Goal: Task Accomplishment & Management: Manage account settings

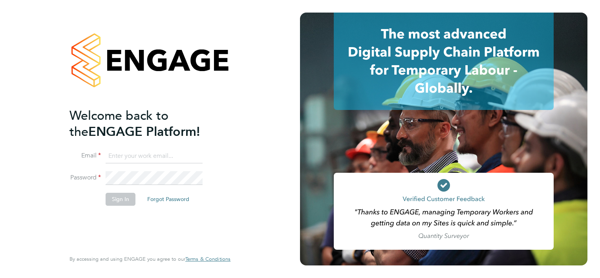
type input "ella.ellis@vistry.co.uk"
click at [109, 198] on button "Sign In" at bounding box center [121, 199] width 30 height 13
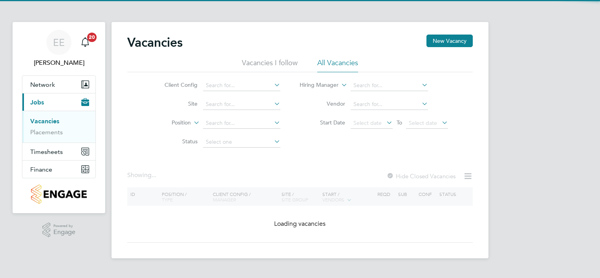
click at [109, 198] on div "EE [PERSON_NAME] Notifications 20 Applications: Network Team Members Sites Work…" at bounding box center [300, 135] width 600 height 271
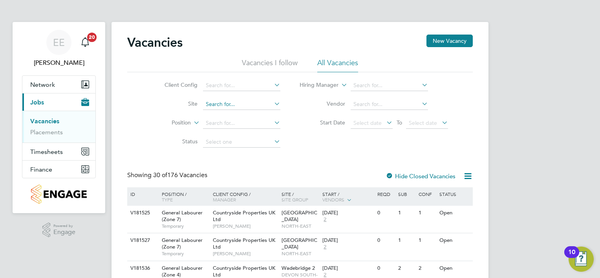
click at [228, 107] on input at bounding box center [241, 104] width 77 height 11
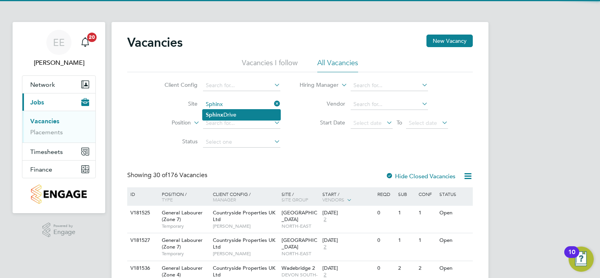
click at [221, 115] on b "Sphinx" at bounding box center [215, 114] width 18 height 7
type input "Sphinx Drive"
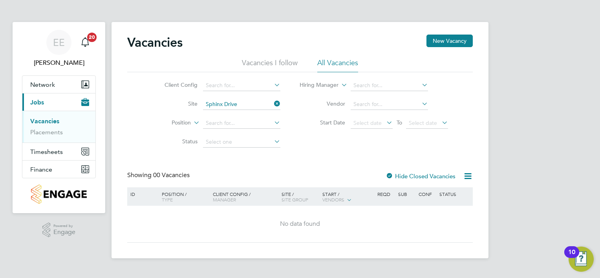
click at [391, 174] on div at bounding box center [389, 177] width 8 height 8
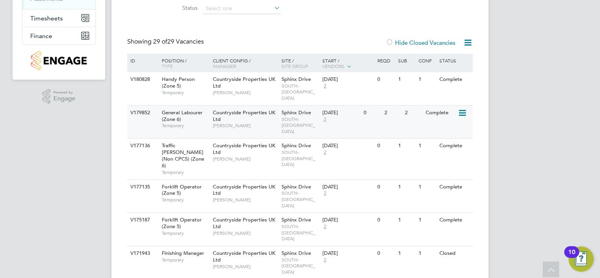
scroll to position [133, 0]
click at [394, 114] on div "V179852 General Labourer (Zone 6) Temporary Countryside Properties UK Ltd Andre…" at bounding box center [299, 121] width 345 height 33
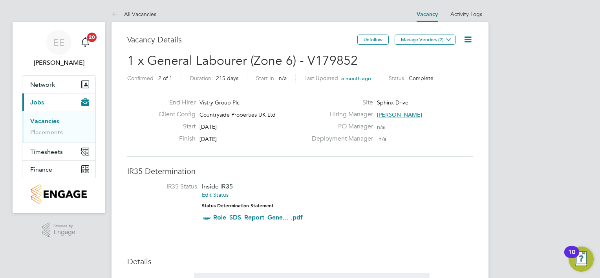
click at [468, 38] on icon at bounding box center [468, 40] width 10 height 10
click at [453, 70] on li "Update Status" at bounding box center [449, 69] width 46 height 11
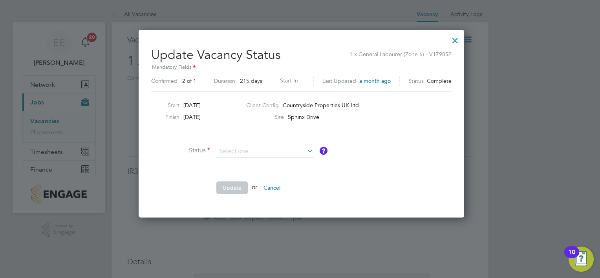
click at [230, 191] on button "Update" at bounding box center [231, 187] width 31 height 13
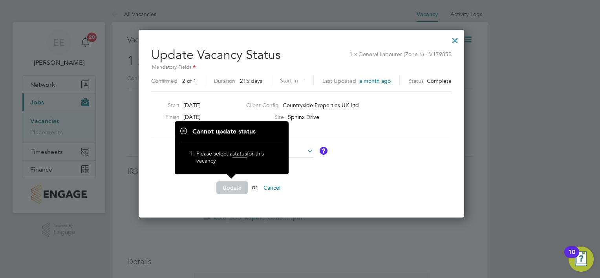
click at [241, 151] on span "status" at bounding box center [239, 153] width 15 height 7
click at [305, 165] on li at bounding box center [268, 169] width 235 height 8
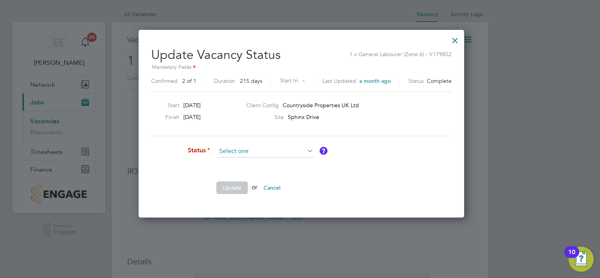
click at [232, 148] on input at bounding box center [264, 152] width 97 height 12
click at [232, 158] on li "Open" at bounding box center [264, 161] width 97 height 10
type input "Open"
click at [231, 187] on button "Update" at bounding box center [231, 187] width 31 height 13
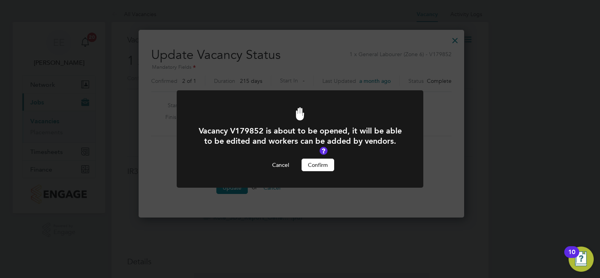
click at [315, 161] on button "Confirm" at bounding box center [317, 165] width 33 height 13
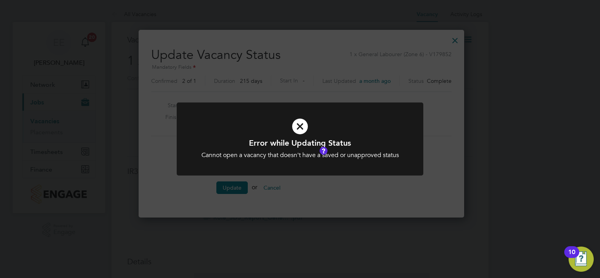
click at [302, 124] on icon at bounding box center [300, 126] width 204 height 31
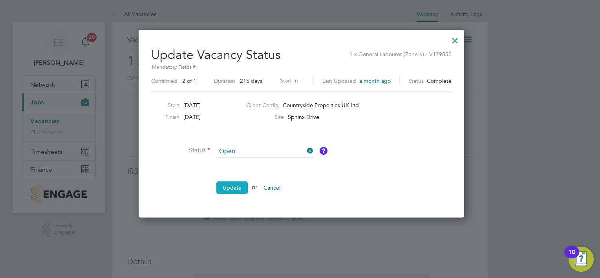
click at [236, 191] on button "Update" at bounding box center [231, 187] width 31 height 13
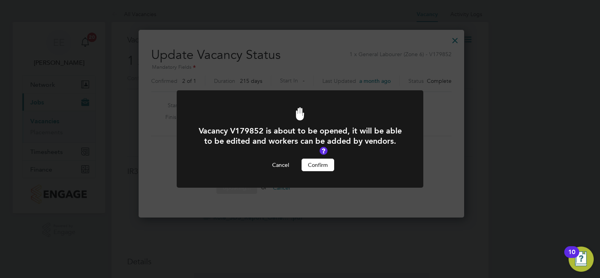
click at [320, 164] on button "Confirm" at bounding box center [317, 165] width 33 height 13
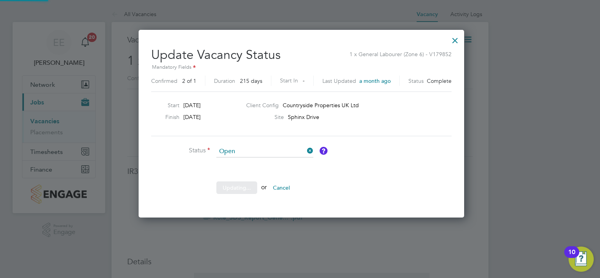
click at [320, 164] on div "Vacancy V179852 is about to be opened, it will be able to be edited and workers…" at bounding box center [300, 143] width 246 height 107
click at [228, 183] on button "Update" at bounding box center [231, 187] width 31 height 13
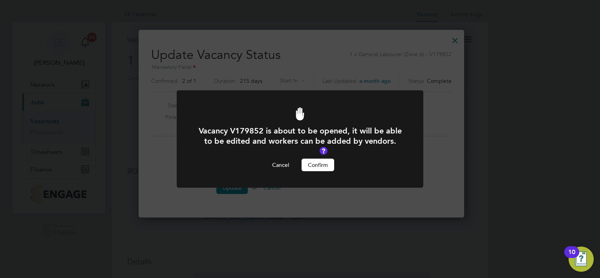
click at [316, 165] on button "Confirm" at bounding box center [317, 165] width 33 height 13
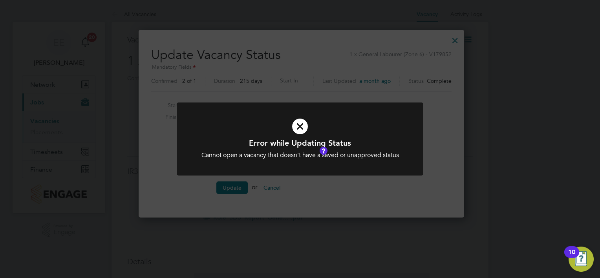
click at [301, 130] on icon at bounding box center [300, 126] width 204 height 31
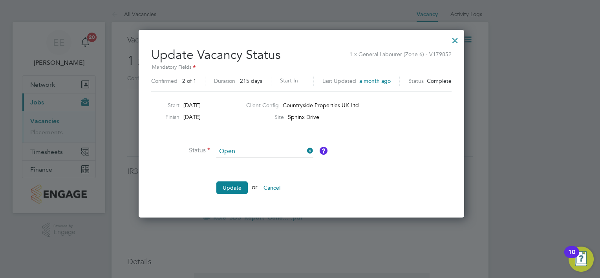
click at [451, 39] on div at bounding box center [455, 38] width 14 height 14
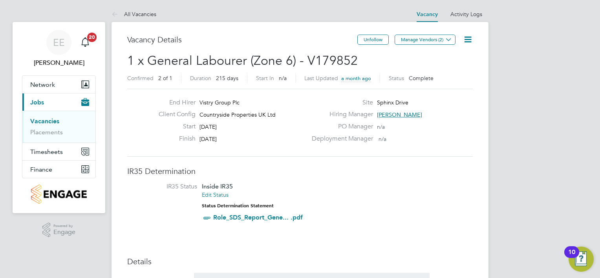
click at [463, 38] on icon at bounding box center [468, 40] width 10 height 10
click at [451, 67] on li "Update Status" at bounding box center [449, 69] width 46 height 11
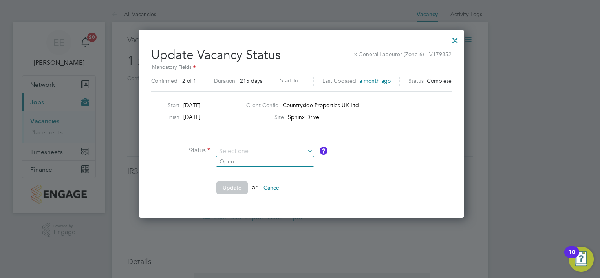
click at [290, 144] on div "Update Vacancy Status 1 x General Labourer (Zone 6) - V179852 Mandatory Fields …" at bounding box center [301, 121] width 300 height 161
click at [383, 129] on div "Start 25 Aug 2025 Finish 27 Mar 2026 Client Config Countryside Properties UK Lt…" at bounding box center [301, 113] width 300 height 45
click at [453, 40] on div at bounding box center [455, 38] width 14 height 14
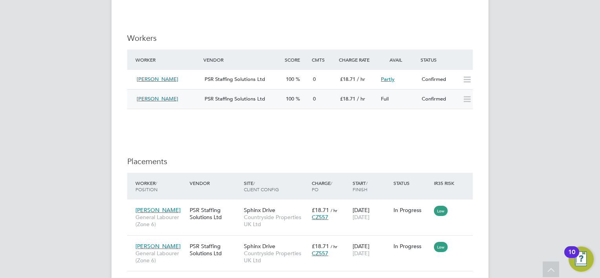
click at [467, 99] on icon at bounding box center [467, 99] width 10 height 6
click at [200, 96] on div "Sukhdev Singh" at bounding box center [167, 99] width 68 height 13
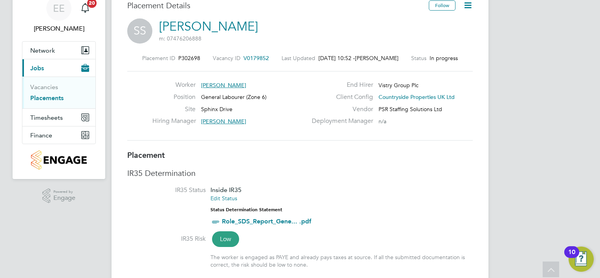
click at [226, 82] on span "Sukhdev Singh" at bounding box center [223, 85] width 45 height 7
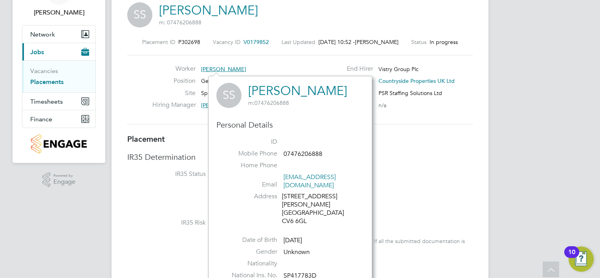
click at [222, 68] on span "Sukhdev Singh" at bounding box center [223, 69] width 45 height 7
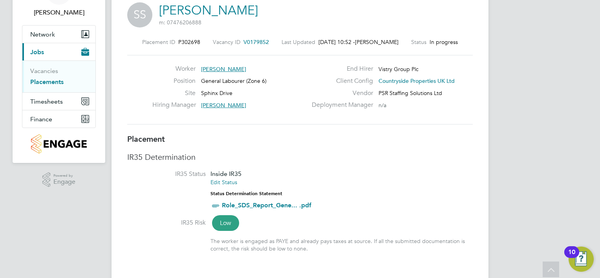
click at [222, 68] on span "Sukhdev Singh" at bounding box center [223, 69] width 45 height 7
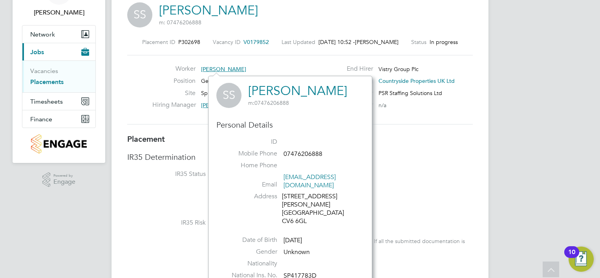
click at [436, 155] on h3 "IR35 Determination" at bounding box center [299, 157] width 345 height 10
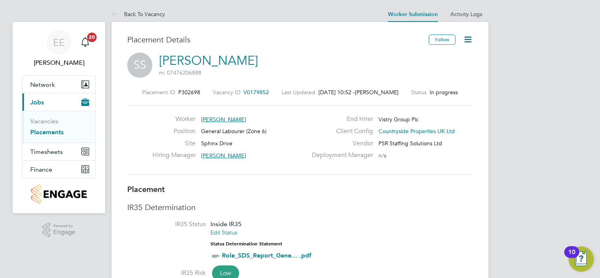
click at [466, 44] on icon at bounding box center [468, 40] width 10 height 10
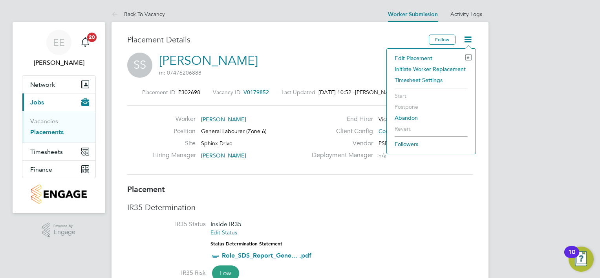
click at [415, 55] on li "Edit Placement e" at bounding box center [431, 58] width 81 height 11
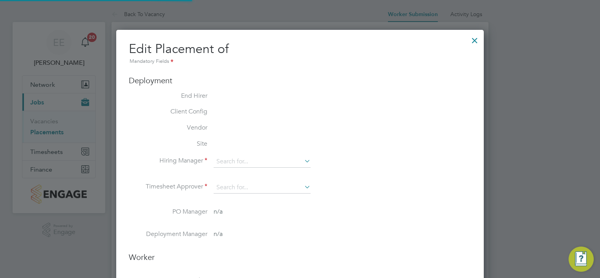
type input "Andre Bonnick"
type input "Ryan Walker"
type input "26 Aug 2025"
type input "27 Mar 2026"
type input "07:30"
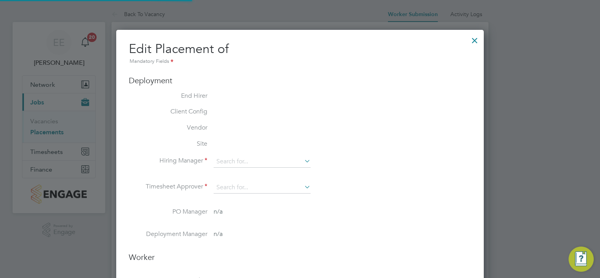
type input "16:30"
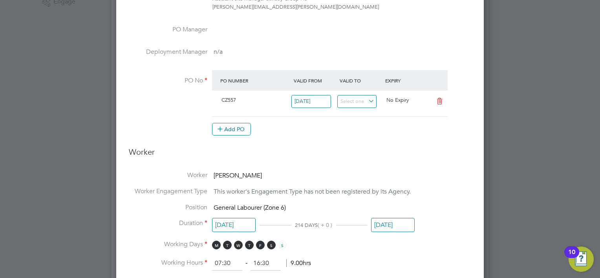
click at [232, 190] on span "This worker's Engagement Type has not been registered by its Agency." at bounding box center [312, 192] width 197 height 8
click at [248, 173] on span "Sukhdev Singh" at bounding box center [238, 176] width 48 height 8
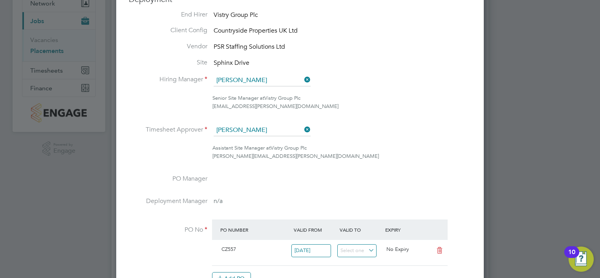
click at [429, 73] on ul "End Hirer Vistry Group Plc Client Config Countryside Properties UK Ltd Vendor P…" at bounding box center [300, 152] width 342 height 282
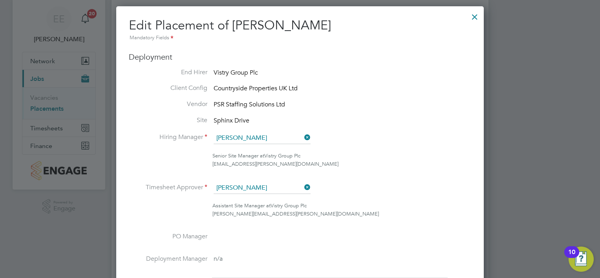
click at [480, 16] on div at bounding box center [474, 15] width 14 height 14
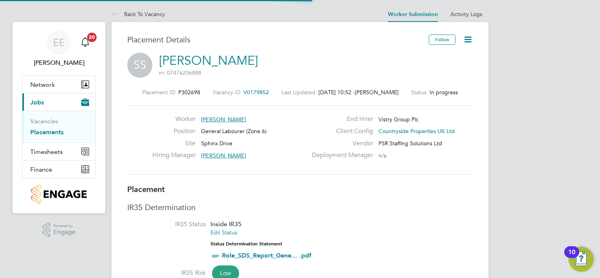
click at [472, 37] on icon at bounding box center [468, 40] width 10 height 10
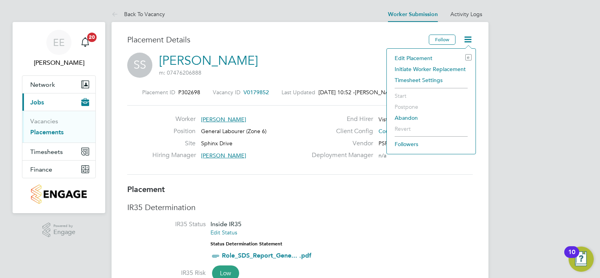
click at [444, 68] on li "Initiate Worker Replacement" at bounding box center [431, 69] width 81 height 11
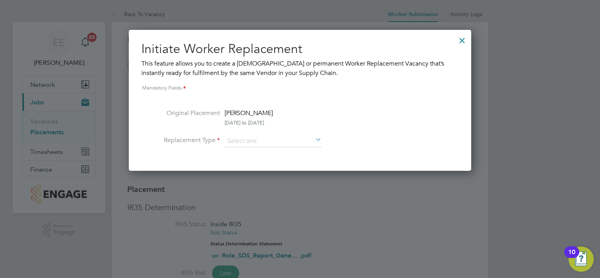
click at [254, 116] on span "Sukhdev Singh" at bounding box center [249, 113] width 48 height 8
click at [239, 144] on input at bounding box center [273, 141] width 97 height 12
click at [248, 155] on li "Temporary" at bounding box center [273, 152] width 97 height 10
type input "Temporary"
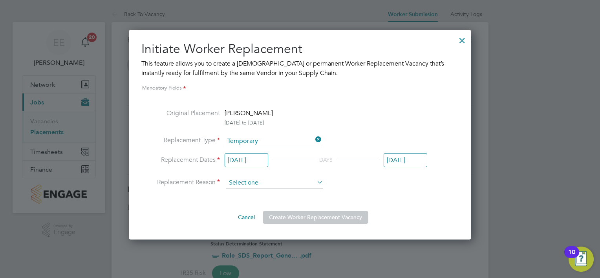
click at [251, 186] on input at bounding box center [274, 183] width 97 height 12
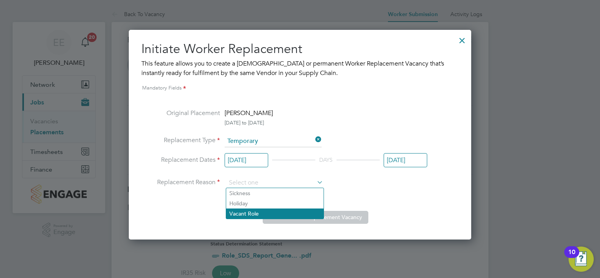
click at [257, 216] on li "Vacant Role" at bounding box center [274, 213] width 97 height 10
type input "Vacant Role"
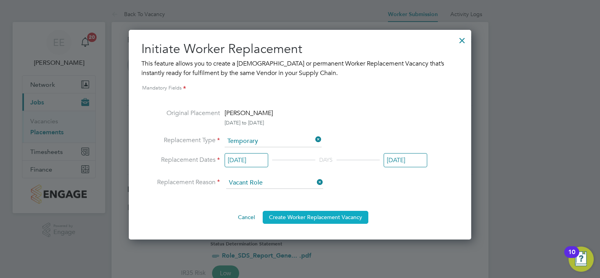
click at [314, 217] on button "Create Worker Replacement Vacancy" at bounding box center [316, 217] width 106 height 13
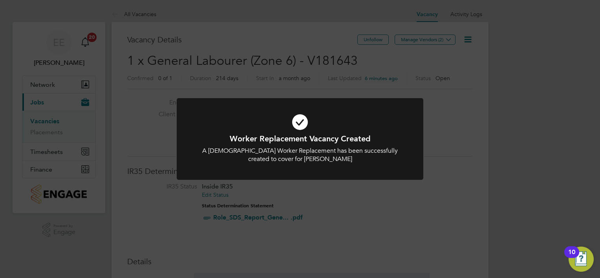
click at [387, 103] on div at bounding box center [300, 139] width 246 height 82
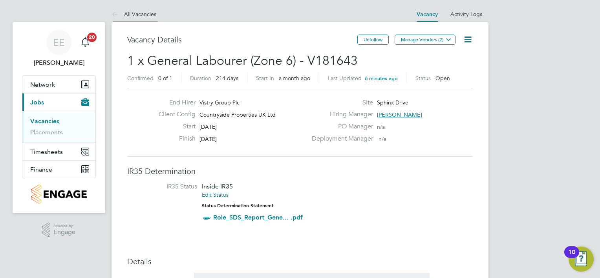
click at [124, 18] on li "All Vacancies" at bounding box center [133, 14] width 45 height 16
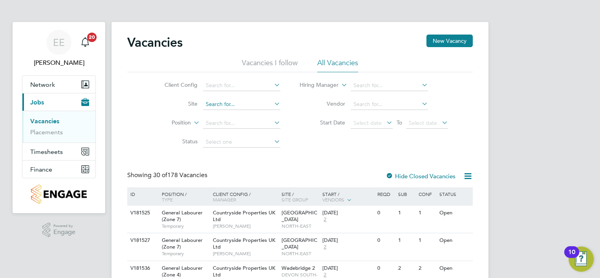
click at [234, 105] on input at bounding box center [241, 104] width 77 height 11
click at [228, 111] on li "Sphinx Drive" at bounding box center [242, 115] width 78 height 11
type input "Sphinx Drive"
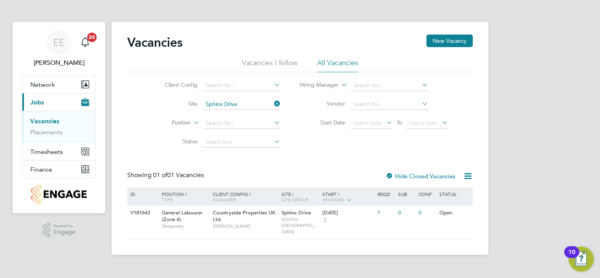
click at [391, 173] on div at bounding box center [389, 177] width 8 height 8
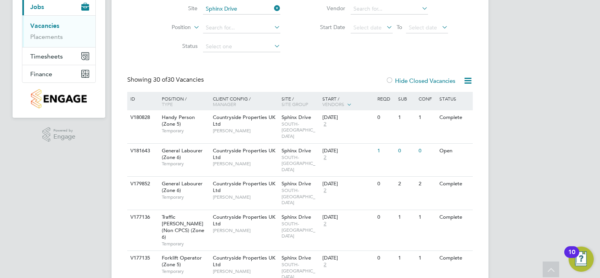
scroll to position [99, 0]
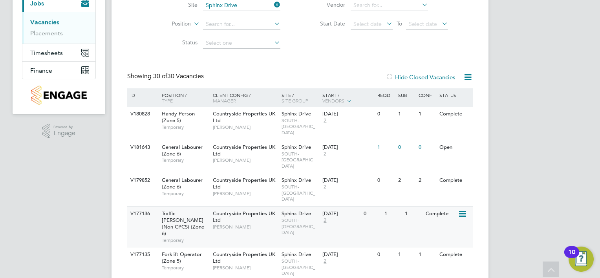
click at [254, 206] on div "Countryside Properties UK Ltd Andre Bonnick" at bounding box center [245, 219] width 69 height 27
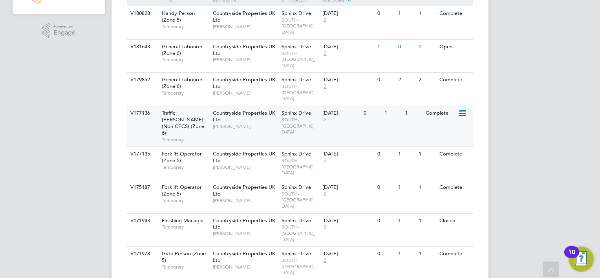
scroll to position [223, 0]
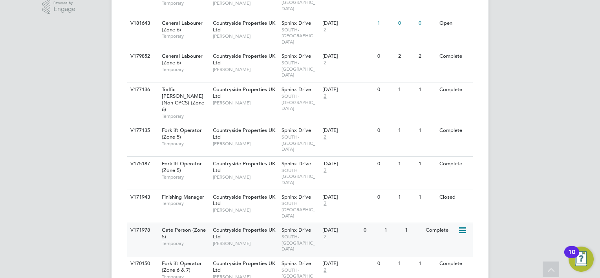
click at [245, 226] on span "Countryside Properties UK Ltd" at bounding box center [244, 232] width 62 height 13
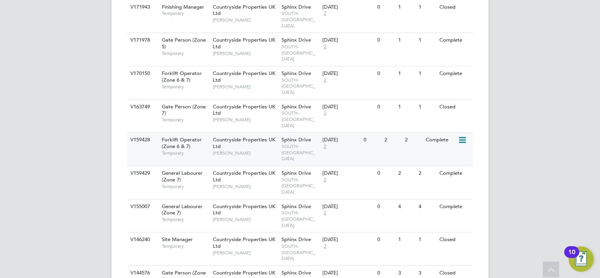
scroll to position [413, 0]
click at [188, 266] on div "Gate Person (Zone 1) Temporary" at bounding box center [183, 279] width 55 height 27
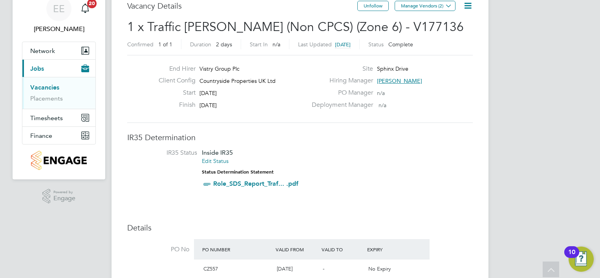
scroll to position [27, 0]
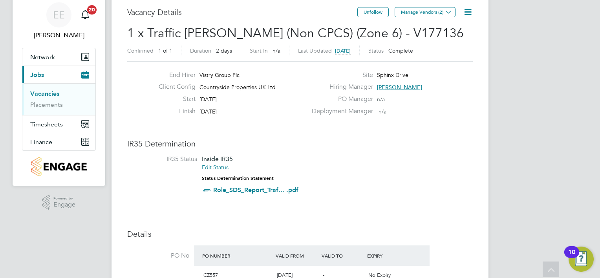
click at [471, 10] on icon at bounding box center [468, 12] width 10 height 10
click at [444, 40] on li "Update Status" at bounding box center [449, 41] width 46 height 11
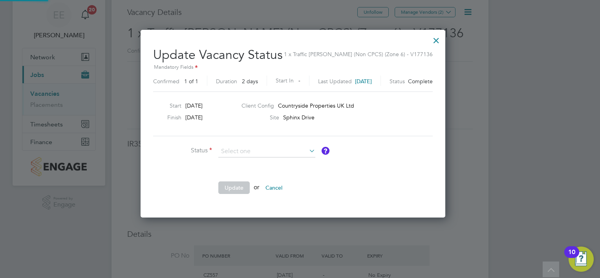
scroll to position [186, 319]
click at [243, 172] on li at bounding box center [270, 169] width 235 height 8
click at [234, 160] on li "Status" at bounding box center [270, 156] width 235 height 20
click at [235, 148] on input at bounding box center [266, 152] width 97 height 12
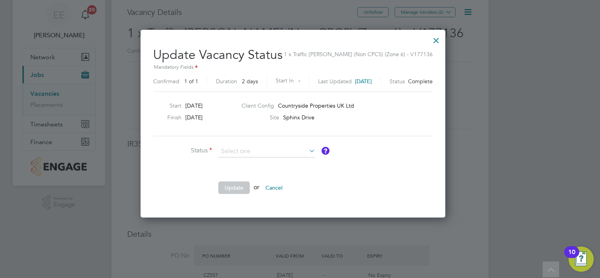
click at [238, 163] on li "Open" at bounding box center [266, 161] width 97 height 10
type input "Open"
click at [233, 185] on button "Update" at bounding box center [233, 187] width 31 height 13
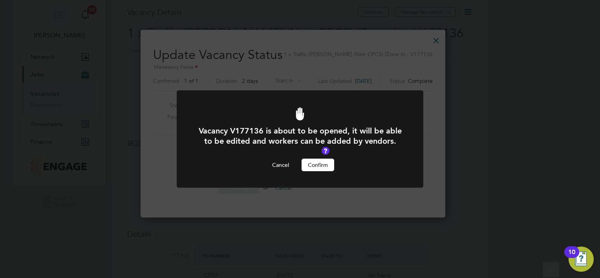
scroll to position [0, 0]
click at [328, 168] on button "Confirm" at bounding box center [317, 165] width 33 height 13
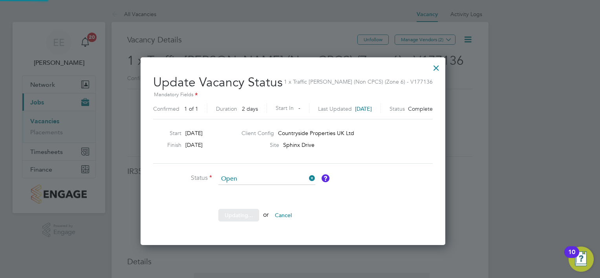
scroll to position [27, 0]
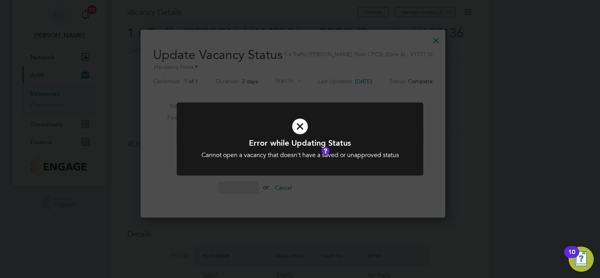
click at [390, 116] on icon at bounding box center [300, 126] width 204 height 31
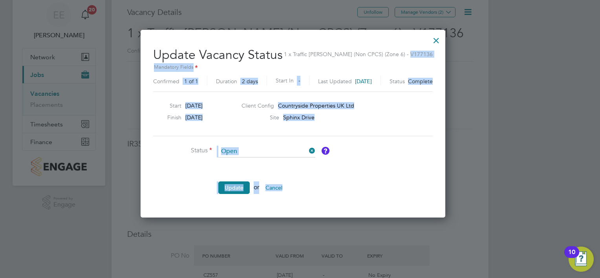
copy div "36 Mandatory Fields Confirmed 1 of 1 Duration 2 days Start In - Last Updated 2 …"
click at [443, 39] on div at bounding box center [436, 38] width 14 height 14
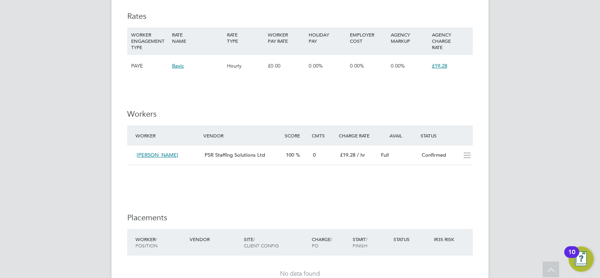
scroll to position [600, 0]
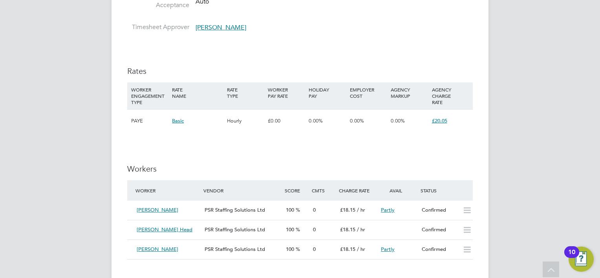
scroll to position [548, 0]
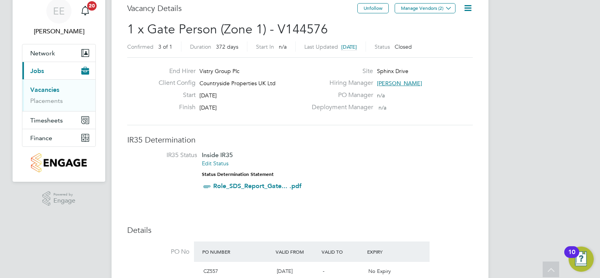
click at [469, 11] on icon at bounding box center [468, 8] width 10 height 10
click at [329, 179] on li "IR35 Status Inside IR35 Edit Status Status Determination Statement Role_SDS_Rep…" at bounding box center [300, 172] width 330 height 42
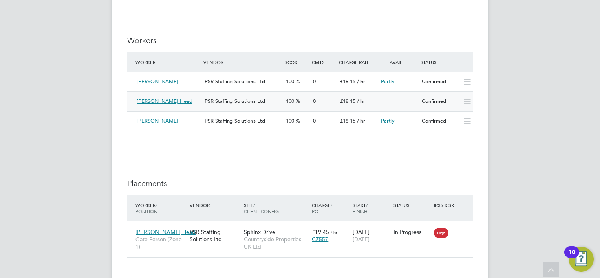
click at [159, 99] on span "[PERSON_NAME] Head" at bounding box center [165, 101] width 56 height 7
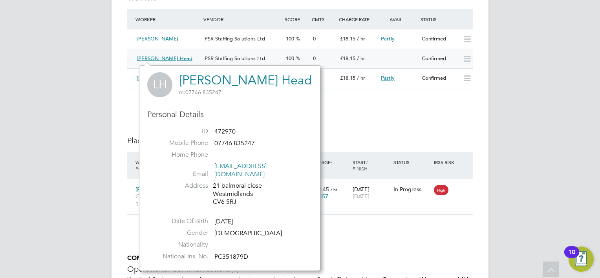
click at [155, 58] on span "[PERSON_NAME] Head" at bounding box center [165, 58] width 56 height 7
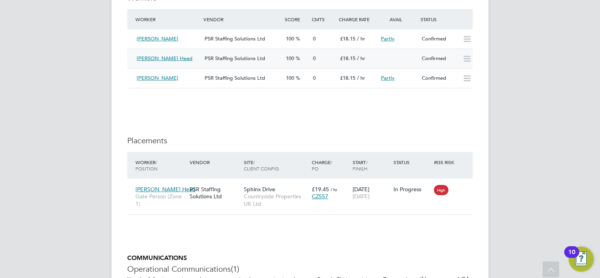
click at [155, 58] on span "[PERSON_NAME] Head" at bounding box center [165, 58] width 56 height 7
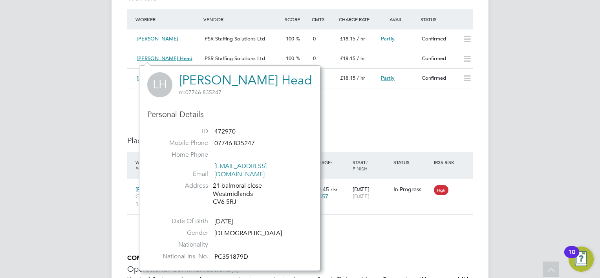
click at [220, 80] on link "[PERSON_NAME] Head" at bounding box center [245, 80] width 133 height 15
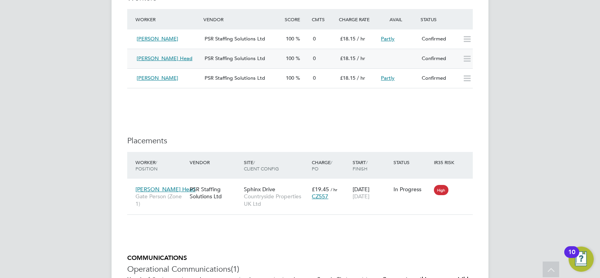
click at [404, 57] on div at bounding box center [398, 55] width 41 height 6
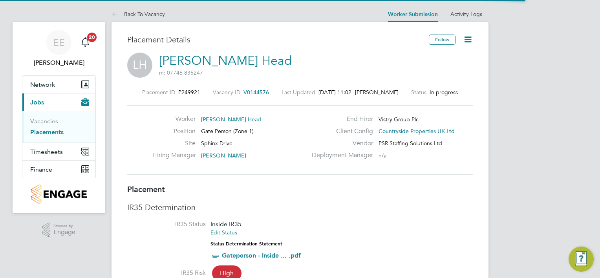
scroll to position [13, 155]
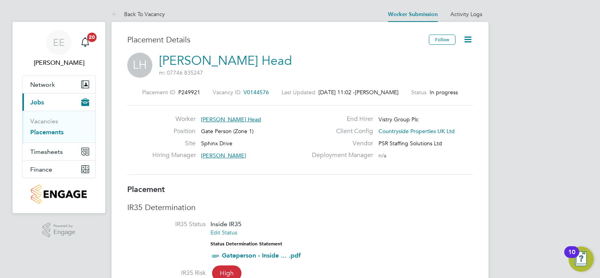
click at [440, 89] on span "In progress" at bounding box center [443, 92] width 28 height 7
click at [469, 38] on icon at bounding box center [468, 40] width 10 height 10
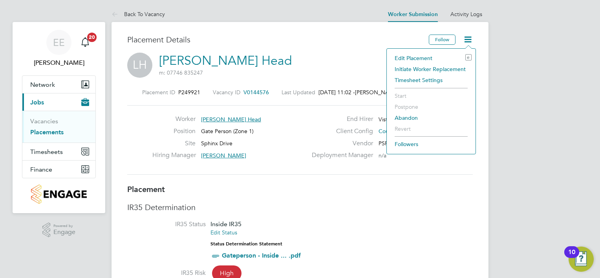
click at [438, 69] on li "Initiate Worker Replacement" at bounding box center [431, 69] width 81 height 11
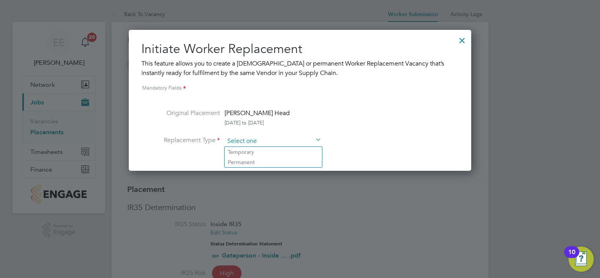
click at [259, 141] on input at bounding box center [273, 141] width 97 height 12
click at [254, 151] on li "Temporary" at bounding box center [273, 152] width 97 height 10
type input "Temporary"
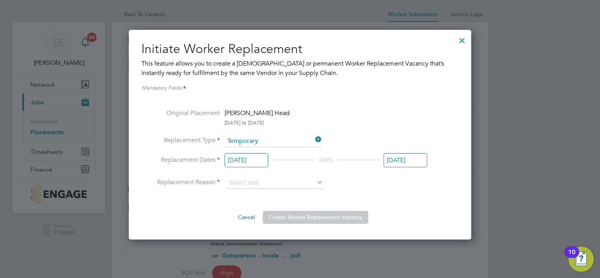
click at [407, 161] on input "[DATE]" at bounding box center [405, 160] width 44 height 15
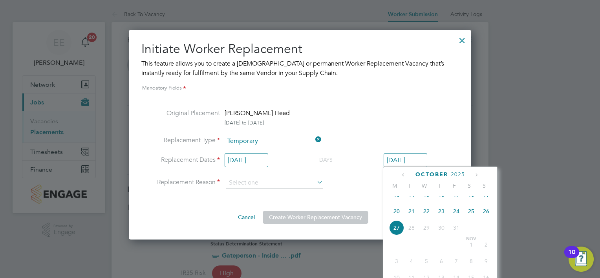
click at [454, 219] on span "24" at bounding box center [456, 211] width 15 height 15
type input "[DATE]"
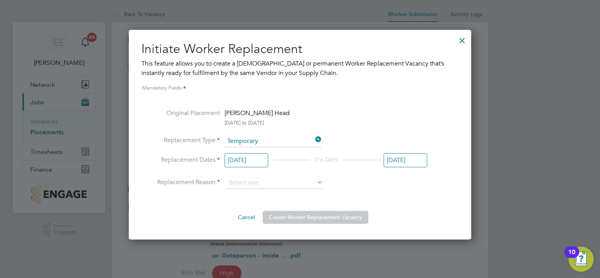
click at [250, 160] on input "[DATE]" at bounding box center [247, 160] width 44 height 15
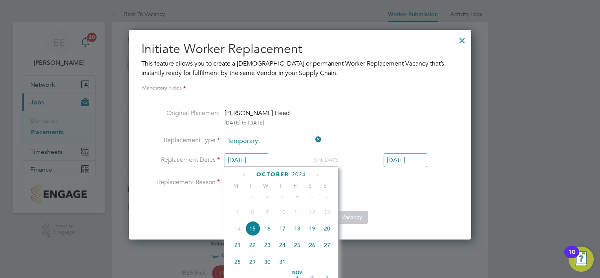
click at [281, 252] on span "24" at bounding box center [282, 244] width 15 height 15
type input "[DATE]"
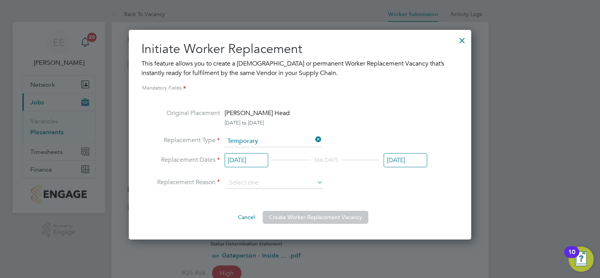
click at [256, 162] on input "[DATE]" at bounding box center [247, 160] width 44 height 15
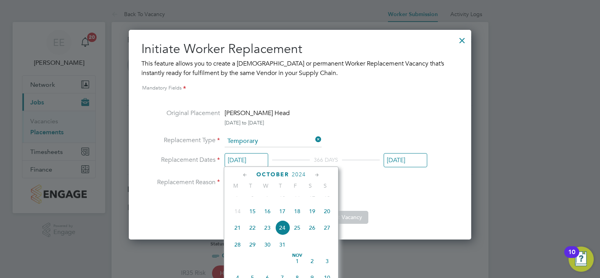
click at [246, 175] on icon at bounding box center [244, 175] width 7 height 9
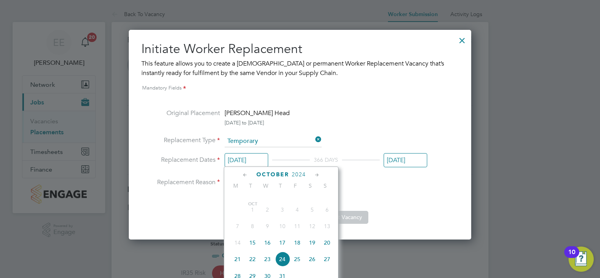
click at [243, 172] on icon at bounding box center [244, 175] width 7 height 9
click at [283, 272] on span "26" at bounding box center [282, 265] width 15 height 15
drag, startPoint x: 283, startPoint y: 272, endPoint x: 409, endPoint y: 190, distance: 149.8
click at [409, 190] on div "Original Placement [PERSON_NAME] Head [DATE] to [DATE] Replacement Type Tempora…" at bounding box center [299, 165] width 317 height 115
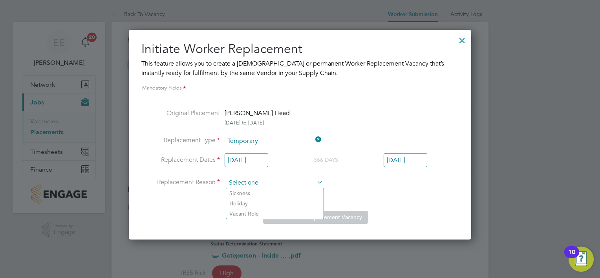
click at [259, 186] on input at bounding box center [274, 183] width 97 height 12
click at [254, 201] on li "Holiday" at bounding box center [274, 203] width 97 height 10
type input "Holiday"
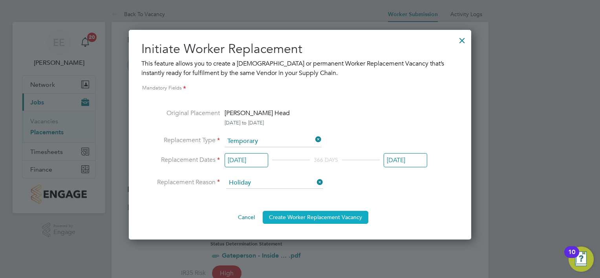
click at [322, 216] on button "Create Worker Replacement Vacancy" at bounding box center [316, 217] width 106 height 13
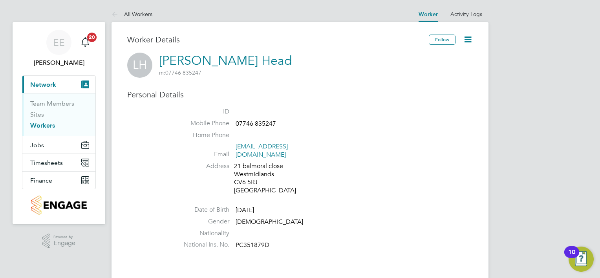
click at [469, 43] on icon at bounding box center [468, 40] width 10 height 10
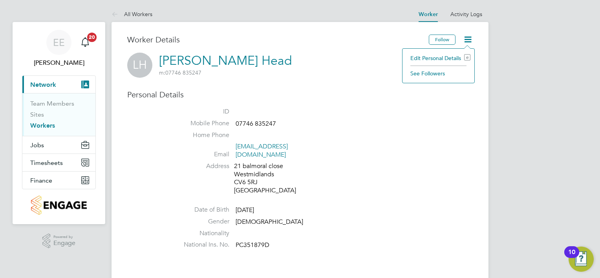
click at [372, 50] on div "Worker Details" at bounding box center [277, 44] width 301 height 18
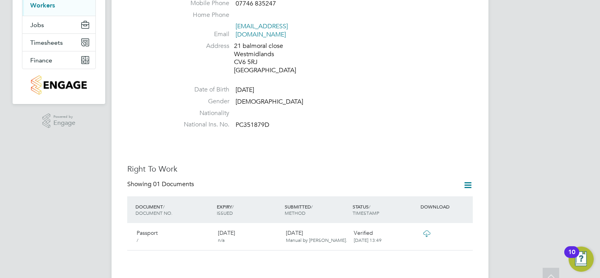
scroll to position [157, 0]
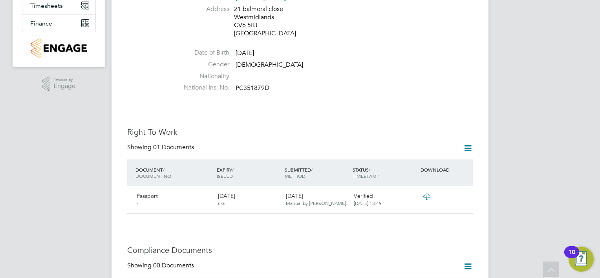
click at [465, 143] on icon at bounding box center [468, 148] width 10 height 10
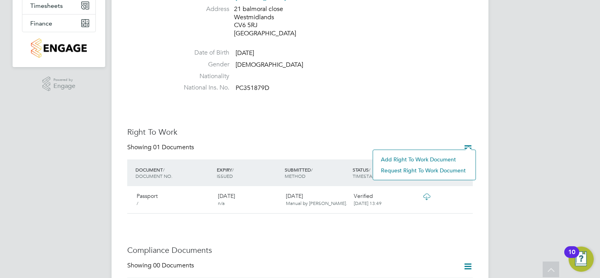
click at [372, 118] on div "Worker Details Follow [PERSON_NAME] Head m: 07746 835247 Personal Details ID Mo…" at bounding box center [299, 194] width 345 height 633
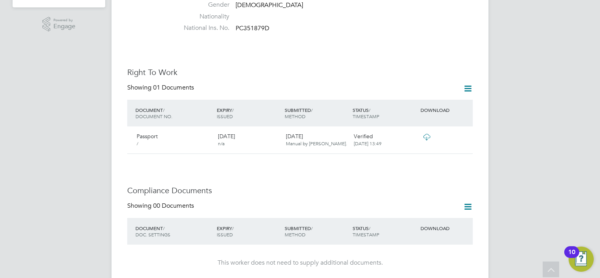
scroll to position [0, 0]
